Goal: Task Accomplishment & Management: Manage account settings

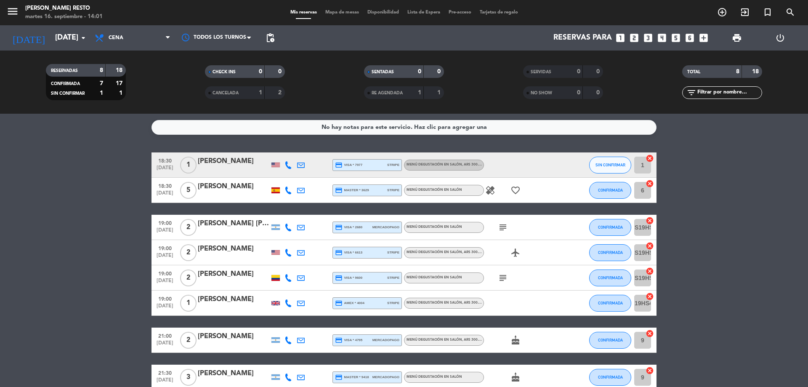
drag, startPoint x: 102, startPoint y: 226, endPoint x: 130, endPoint y: 239, distance: 31.1
drag, startPoint x: 130, startPoint y: 239, endPoint x: 12, endPoint y: 164, distance: 139.7
click at [11, 164] on bookings-row "18:30 [DATE] 1 [PERSON_NAME] credit_card visa * 7977 stripe Menú degustación en…" at bounding box center [404, 270] width 808 height 237
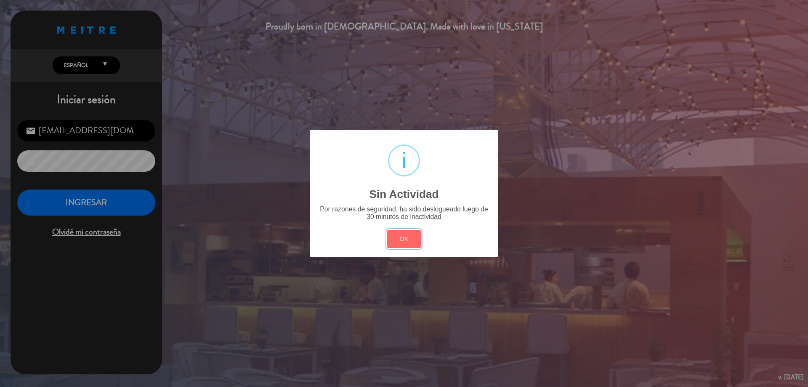
drag, startPoint x: 410, startPoint y: 241, endPoint x: 367, endPoint y: 231, distance: 44.1
click at [409, 241] on button "OK" at bounding box center [404, 239] width 34 height 18
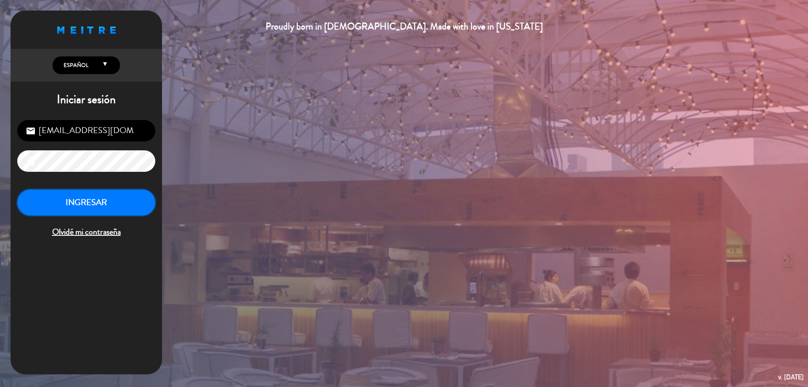
click at [143, 202] on button "INGRESAR" at bounding box center [86, 202] width 138 height 27
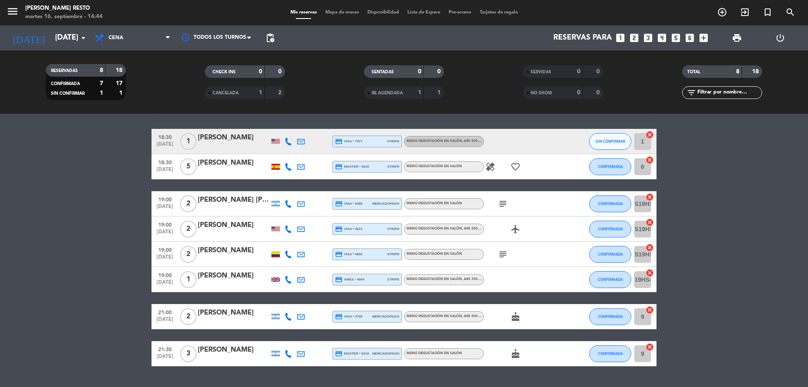
scroll to position [45, 0]
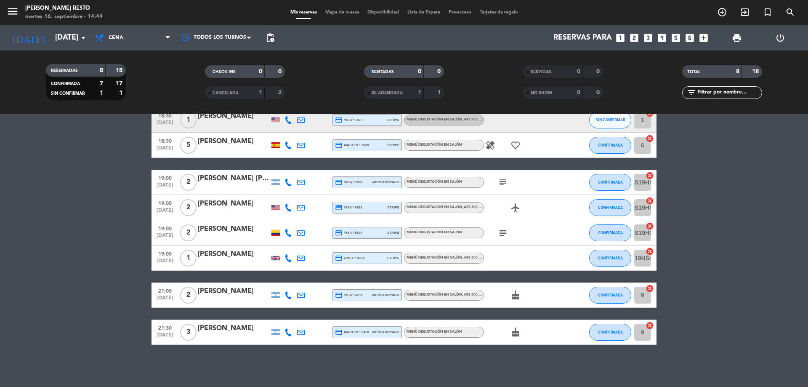
click at [276, 257] on div at bounding box center [275, 258] width 8 height 4
click at [563, 249] on div at bounding box center [571, 257] width 23 height 25
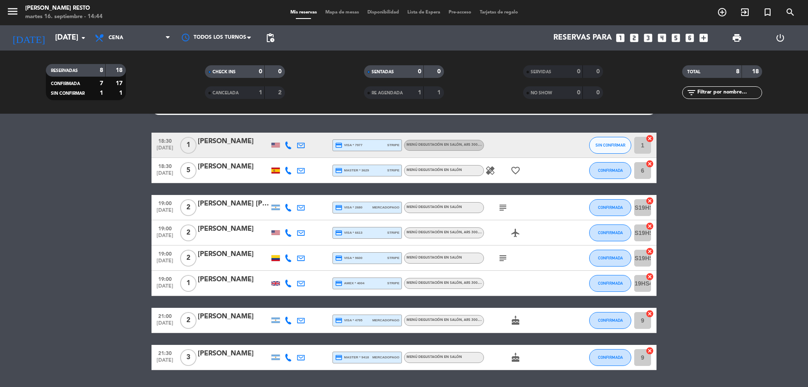
scroll to position [0, 0]
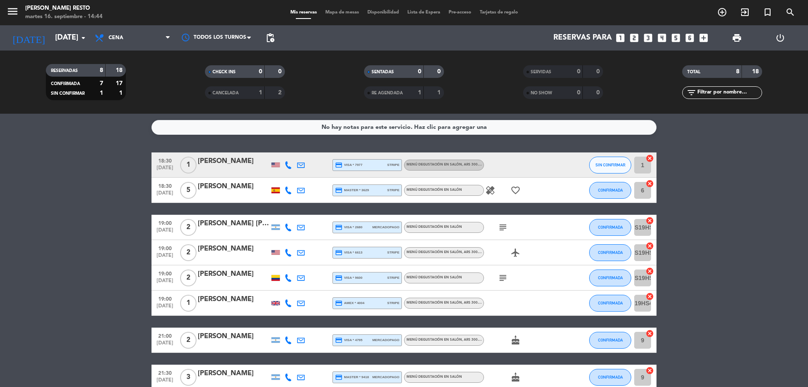
click at [223, 296] on div "[PERSON_NAME]" at bounding box center [234, 299] width 72 height 11
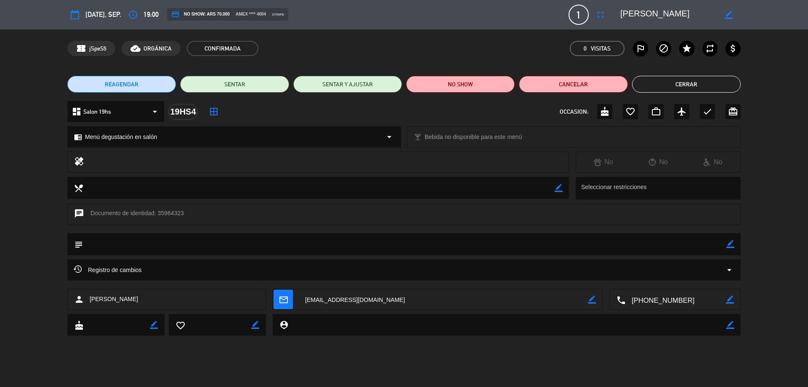
click at [677, 85] on button "Cerrar" at bounding box center [686, 84] width 109 height 17
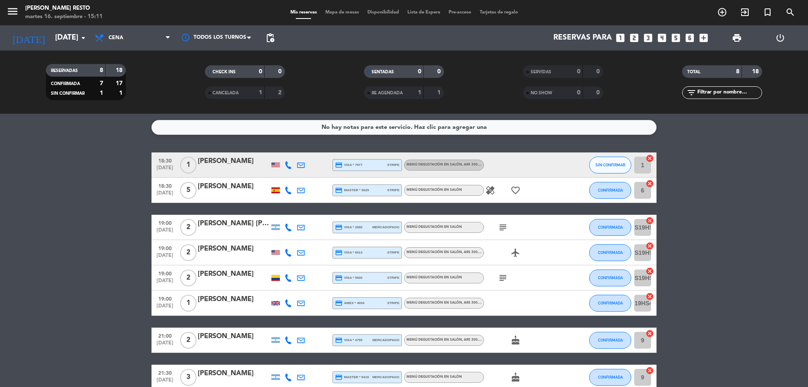
click at [500, 226] on icon "subject" at bounding box center [503, 227] width 10 height 10
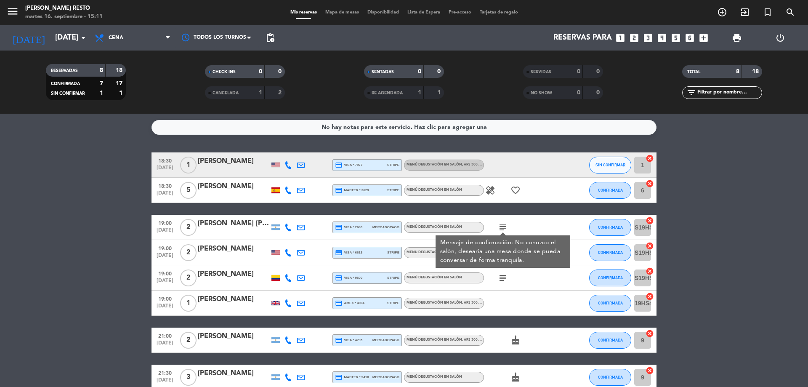
click at [555, 225] on div "subject Mensaje de confirmación: No conozco el salón, desearía una mesa donde s…" at bounding box center [522, 227] width 76 height 25
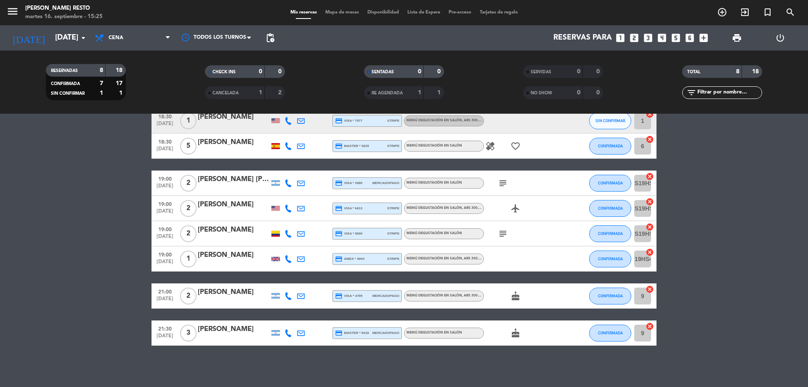
scroll to position [45, 0]
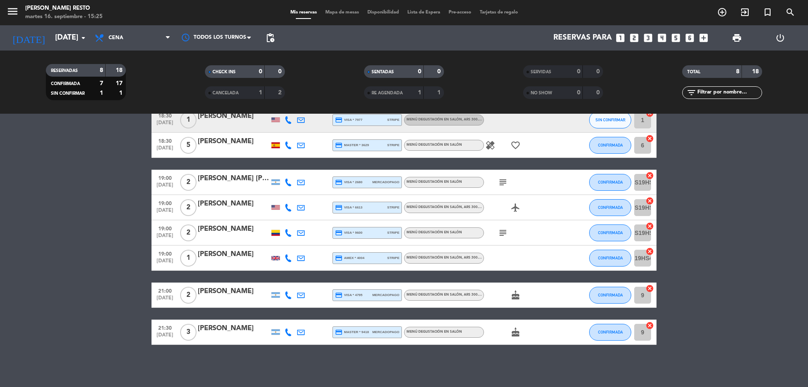
click at [489, 145] on icon "healing" at bounding box center [490, 145] width 10 height 10
click at [502, 182] on icon "subject" at bounding box center [503, 182] width 10 height 10
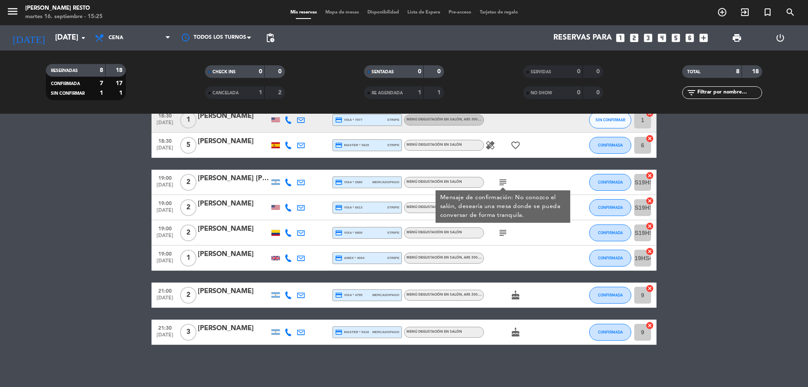
click at [502, 232] on icon "subject" at bounding box center [503, 233] width 10 height 10
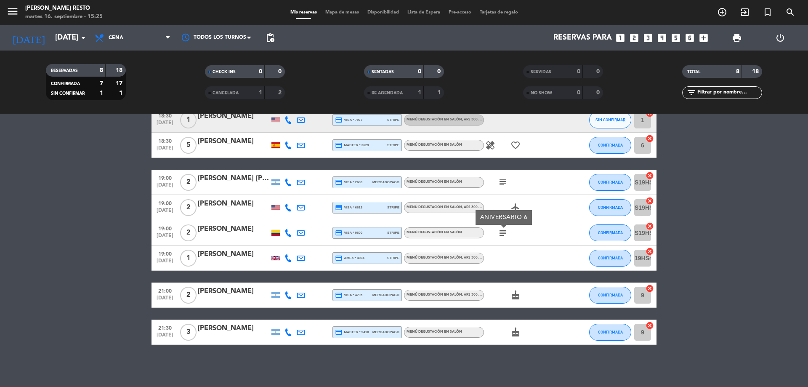
click at [25, 234] on bookings-row "18:30 [DATE] 1 [PERSON_NAME] credit_card visa * 7977 stripe Menú degustación en…" at bounding box center [404, 225] width 808 height 237
drag, startPoint x: 12, startPoint y: 265, endPoint x: 27, endPoint y: 256, distance: 18.0
click at [27, 256] on bookings-row "18:30 [DATE] 1 [PERSON_NAME] credit_card visa * 7977 stripe Menú degustación en…" at bounding box center [404, 225] width 808 height 237
click at [724, 243] on bookings-row "18:30 [DATE] 1 [PERSON_NAME] credit_card visa * 7977 stripe Menú degustación en…" at bounding box center [404, 225] width 808 height 237
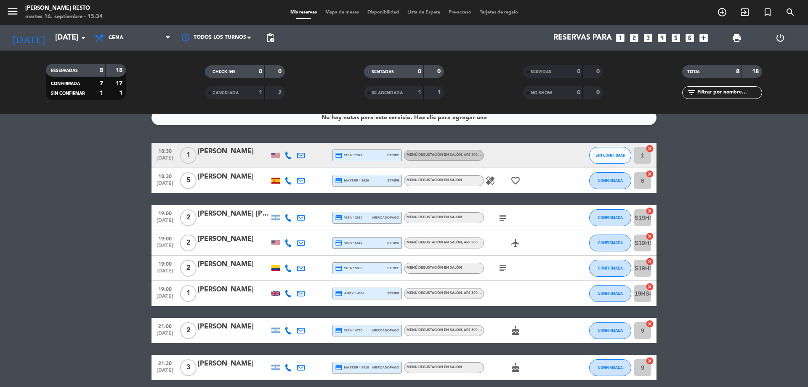
click at [726, 247] on bookings-row "18:30 [DATE] 1 [PERSON_NAME] credit_card visa * 7977 stripe Menú degustación en…" at bounding box center [404, 261] width 808 height 237
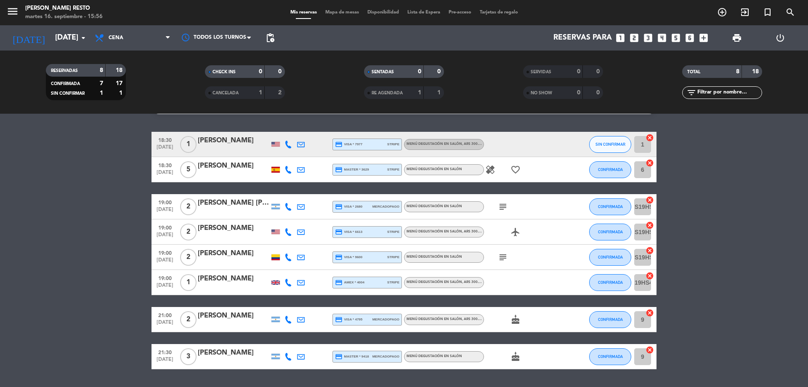
scroll to position [0, 0]
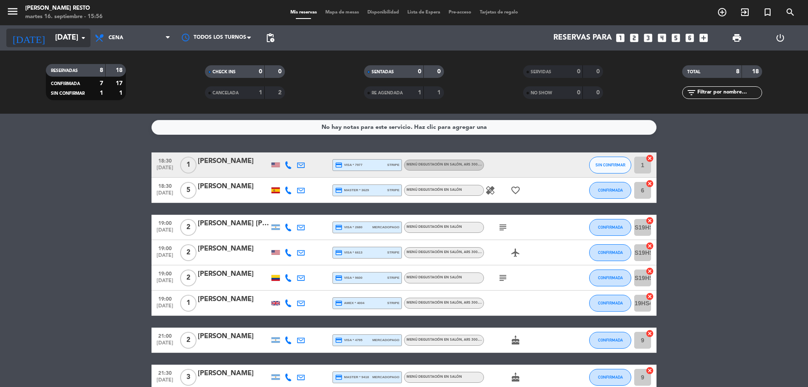
click at [70, 34] on input "[DATE]" at bounding box center [100, 37] width 98 height 17
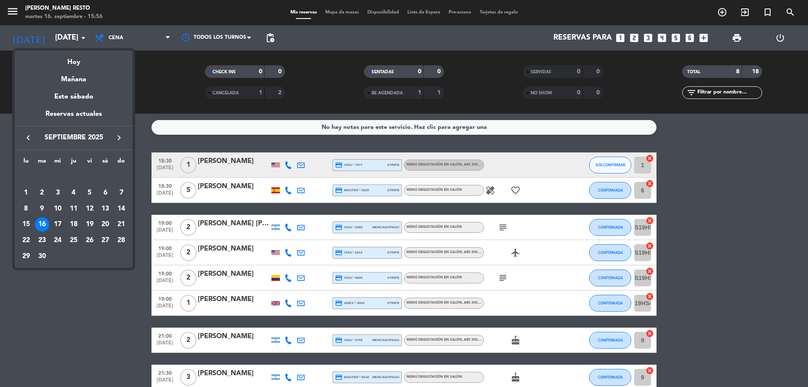
click at [61, 222] on div "17" at bounding box center [57, 224] width 14 height 14
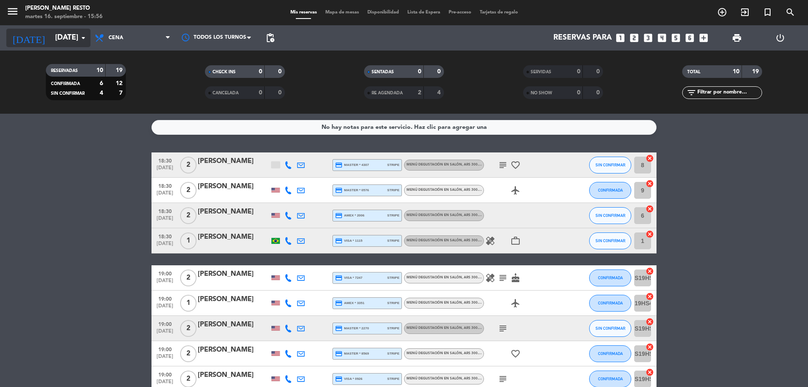
click at [54, 38] on input "[DATE]" at bounding box center [100, 37] width 98 height 17
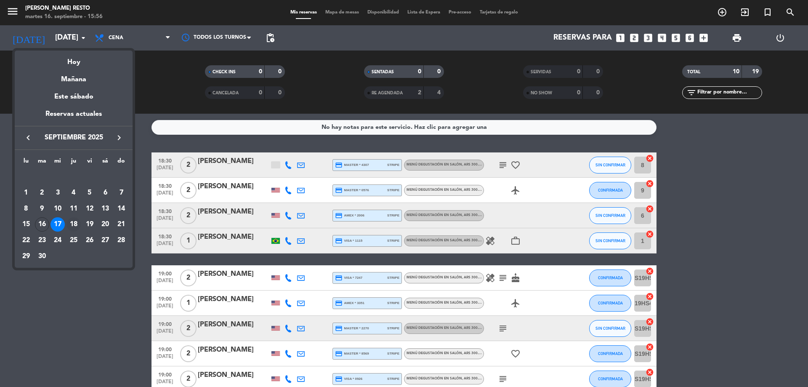
click at [71, 222] on div "18" at bounding box center [73, 224] width 14 height 14
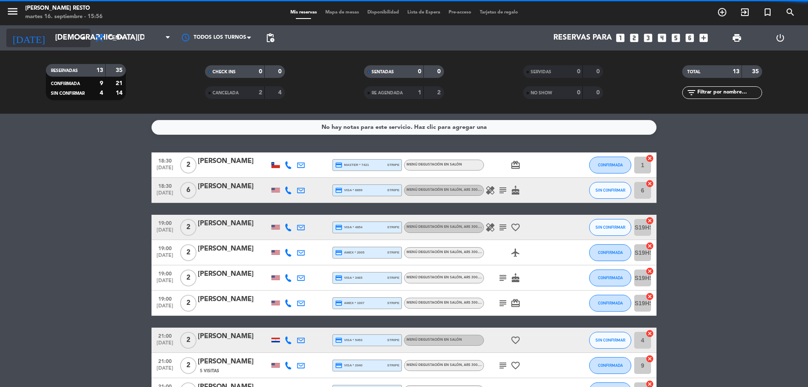
click at [60, 34] on input "[DEMOGRAPHIC_DATA][DATE]" at bounding box center [100, 37] width 98 height 17
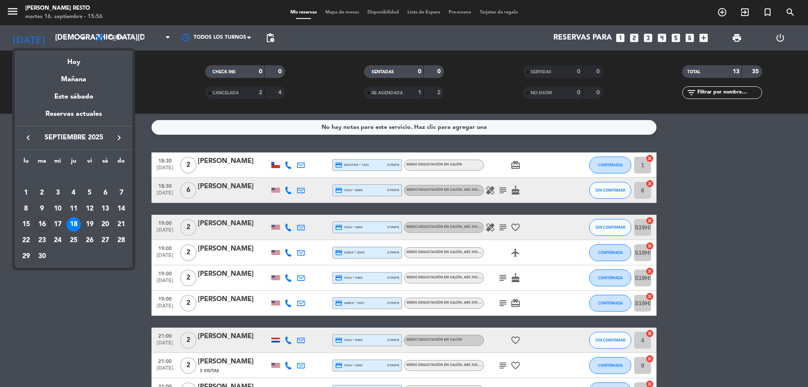
drag, startPoint x: 35, startPoint y: 325, endPoint x: 56, endPoint y: 203, distance: 124.2
click at [41, 326] on div at bounding box center [404, 193] width 808 height 387
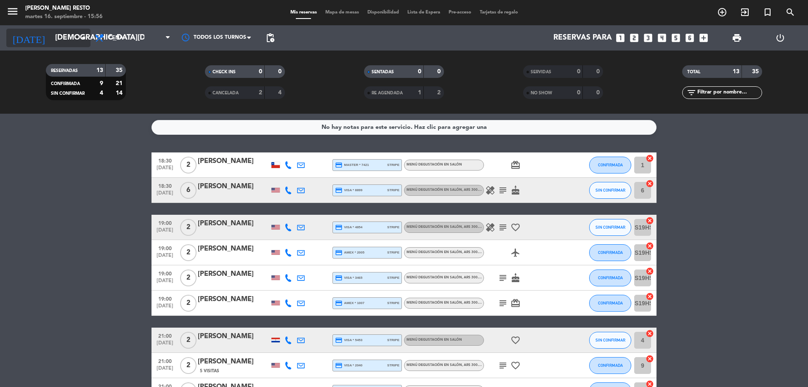
click at [62, 41] on input "[DEMOGRAPHIC_DATA][DATE]" at bounding box center [100, 37] width 98 height 17
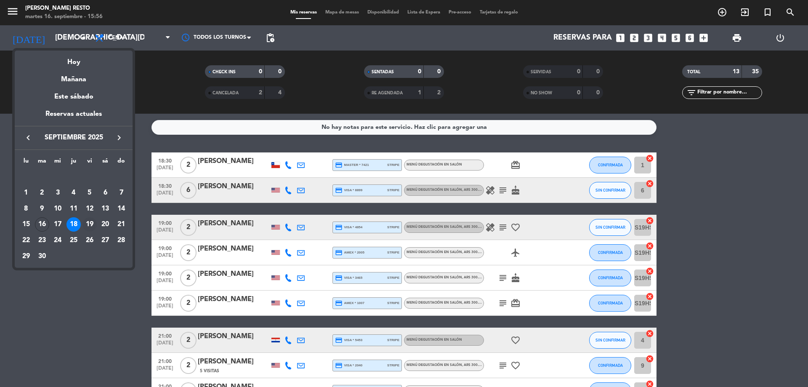
click at [92, 227] on div "19" at bounding box center [89, 224] width 14 height 14
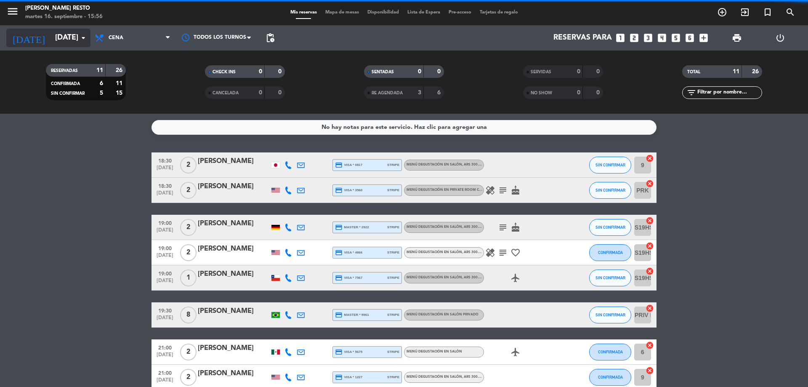
click at [69, 35] on input "[DATE]" at bounding box center [100, 37] width 98 height 17
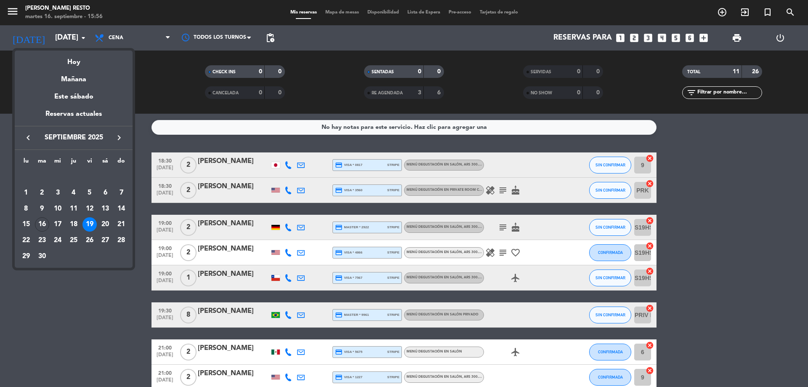
click at [107, 222] on div "20" at bounding box center [105, 224] width 14 height 14
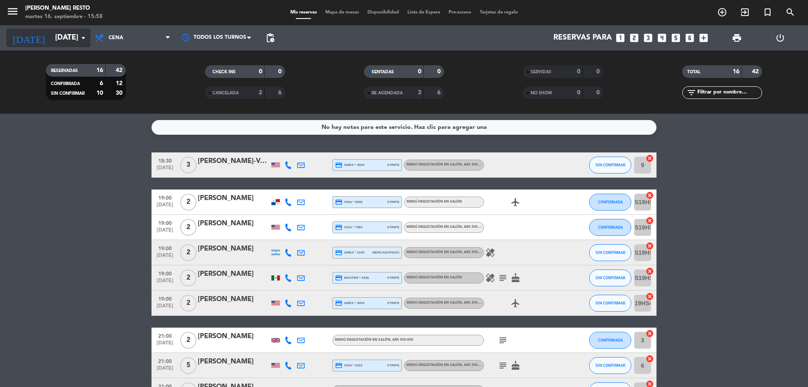
click at [77, 42] on input "[DATE]" at bounding box center [100, 37] width 98 height 17
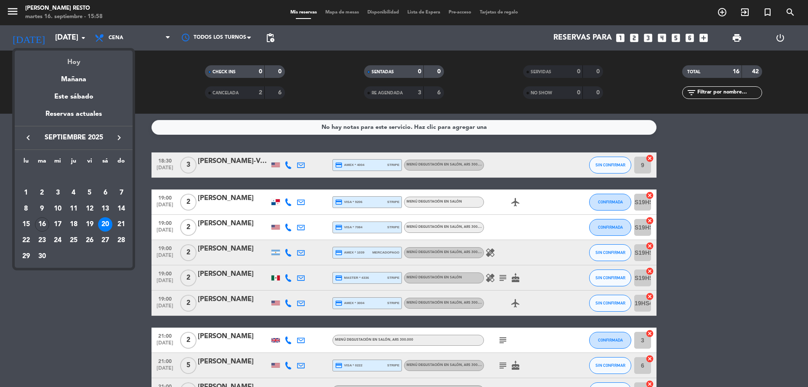
click at [78, 58] on div "Hoy" at bounding box center [74, 58] width 118 height 17
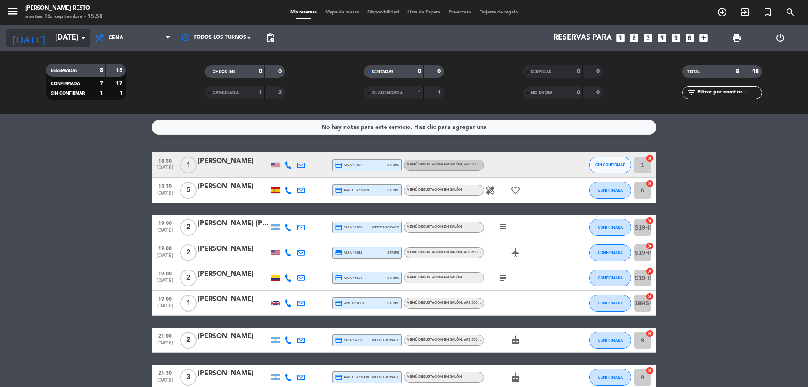
click at [77, 33] on input "[DATE]" at bounding box center [100, 37] width 98 height 17
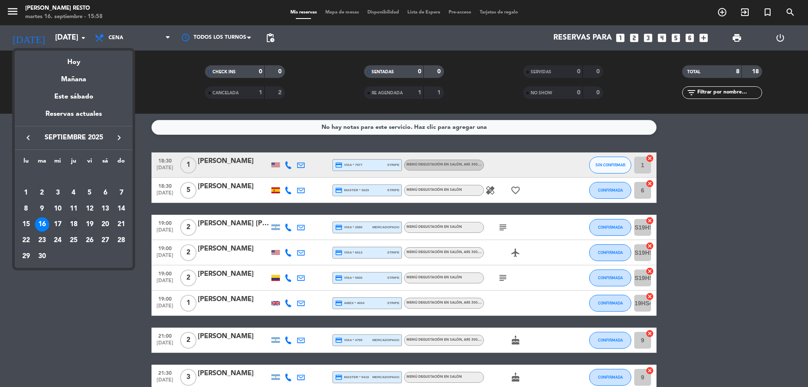
click at [76, 221] on div "18" at bounding box center [73, 224] width 14 height 14
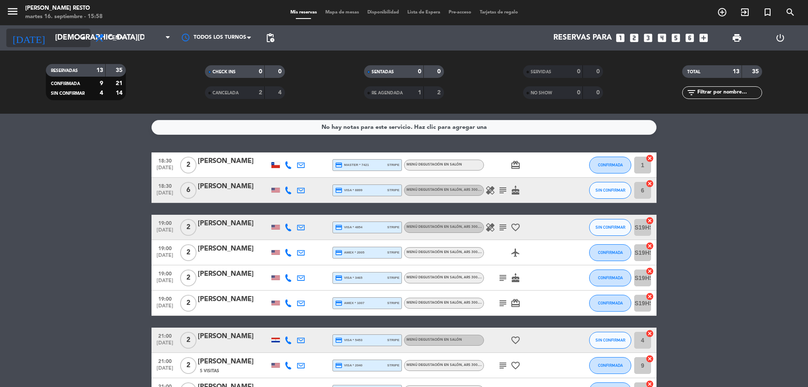
click at [82, 37] on icon "arrow_drop_down" at bounding box center [83, 38] width 10 height 10
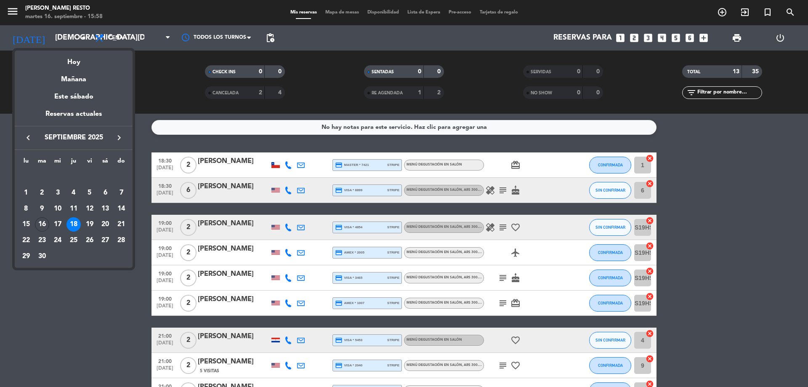
click at [72, 65] on div "Hoy" at bounding box center [74, 58] width 118 height 17
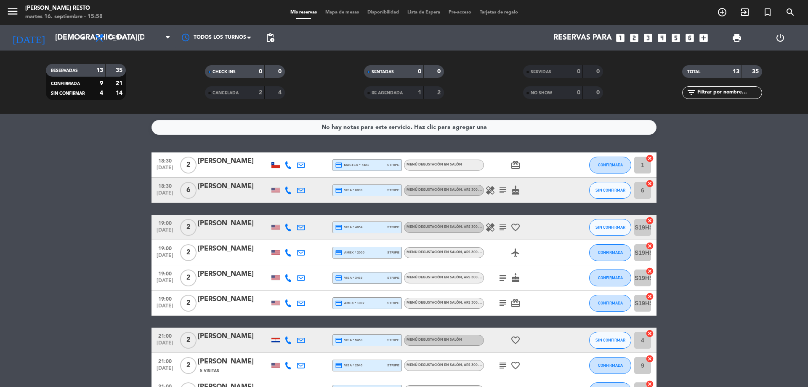
type input "[DATE]"
